Goal: Information Seeking & Learning: Find specific page/section

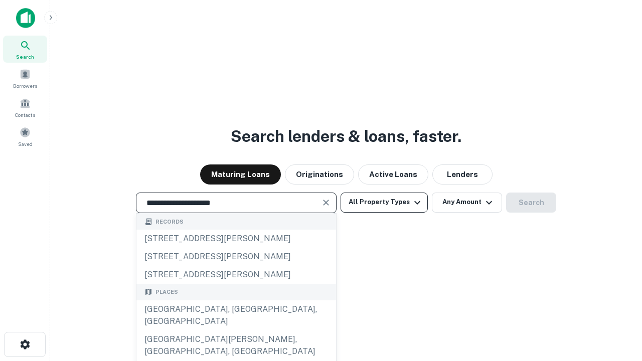
click at [236, 331] on div "[GEOGRAPHIC_DATA], [GEOGRAPHIC_DATA], [GEOGRAPHIC_DATA]" at bounding box center [236, 316] width 200 height 30
click at [384, 202] on button "All Property Types" at bounding box center [384, 203] width 87 height 20
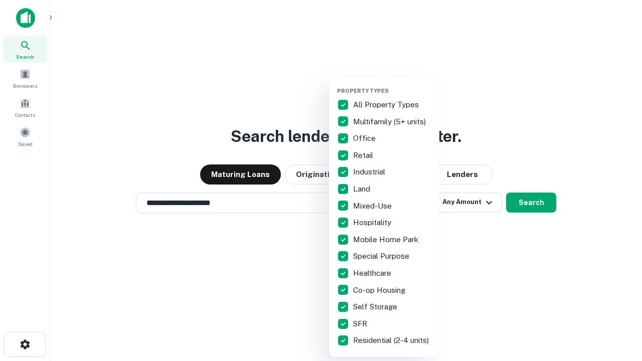
type input "**********"
click at [392, 84] on button "button" at bounding box center [392, 84] width 110 height 1
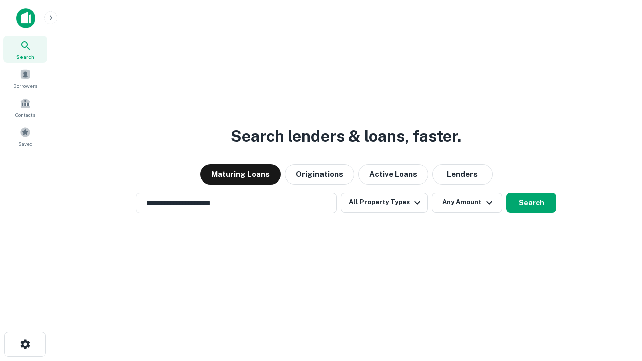
scroll to position [6, 121]
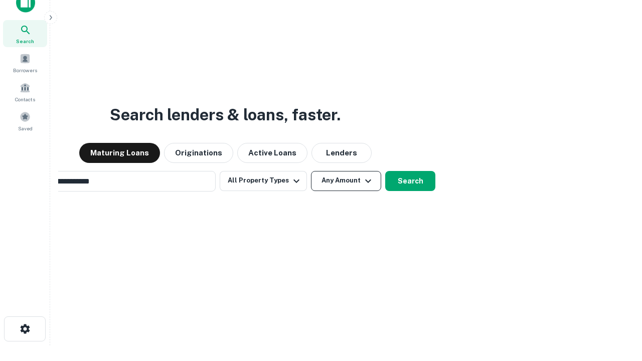
click at [311, 171] on button "Any Amount" at bounding box center [346, 181] width 70 height 20
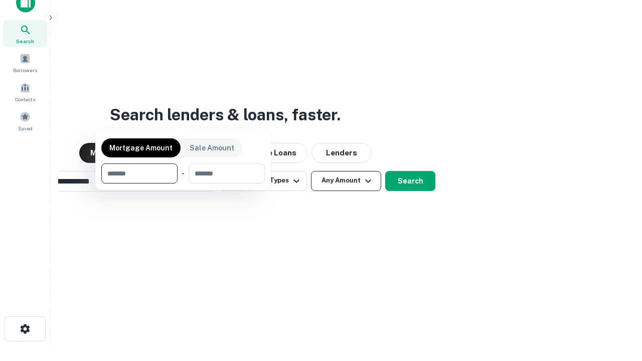
scroll to position [16, 0]
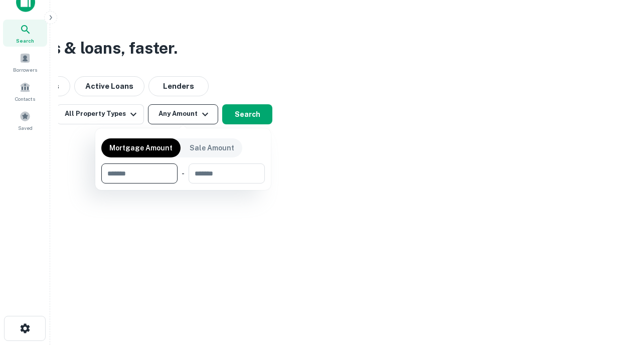
type input "*******"
click at [183, 184] on button "button" at bounding box center [183, 184] width 164 height 1
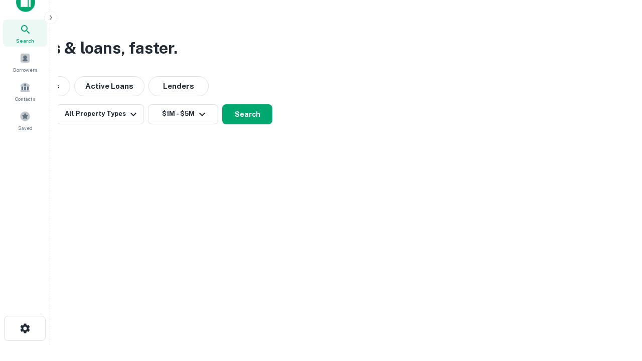
scroll to position [16, 0]
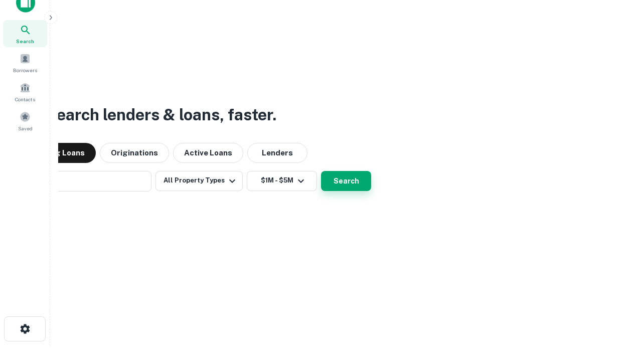
click at [321, 171] on button "Search" at bounding box center [346, 181] width 50 height 20
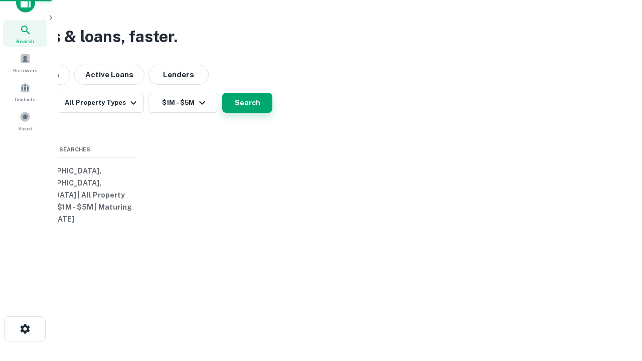
scroll to position [16, 0]
